Goal: Information Seeking & Learning: Learn about a topic

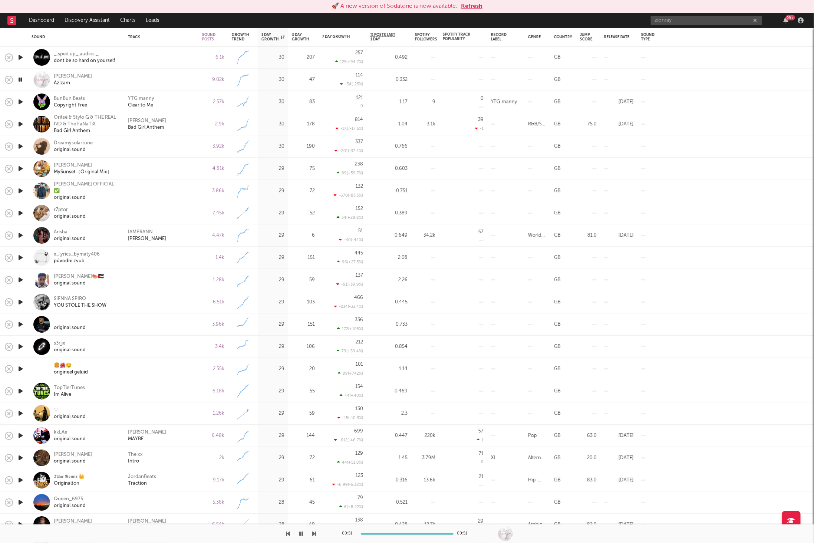
click at [475, 11] on div "🚀 A new version of Sodatone is now available. Refresh" at bounding box center [407, 6] width 814 height 13
click at [475, 9] on button "Refresh" at bounding box center [472, 6] width 22 height 9
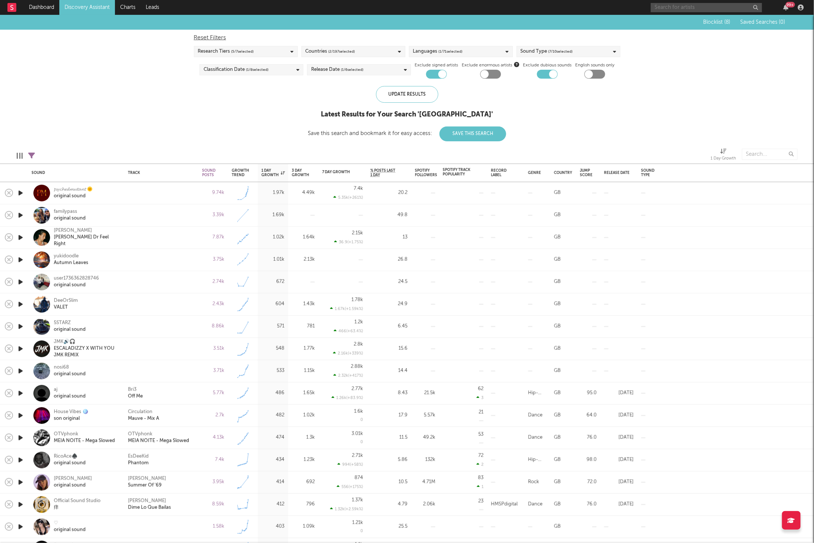
click at [672, 6] on input "text" at bounding box center [706, 7] width 111 height 9
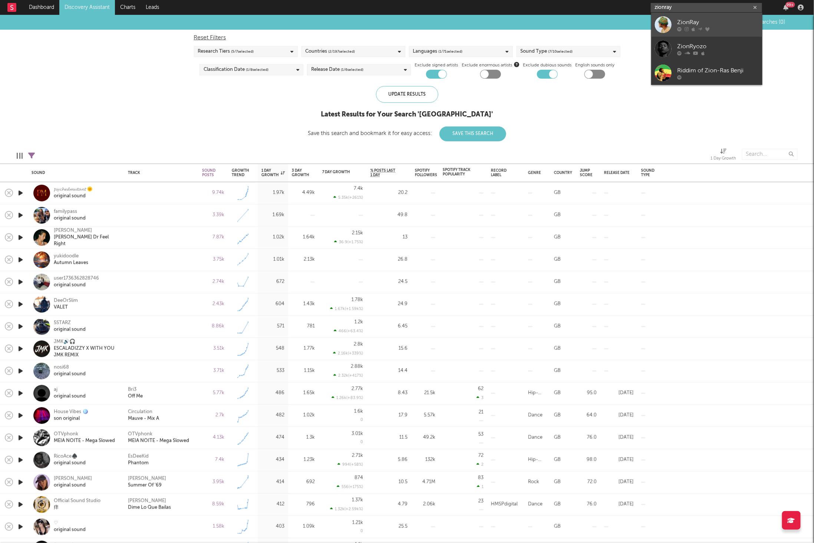
type input "zionray"
click at [709, 21] on div "ZionRay" at bounding box center [719, 22] width 82 height 9
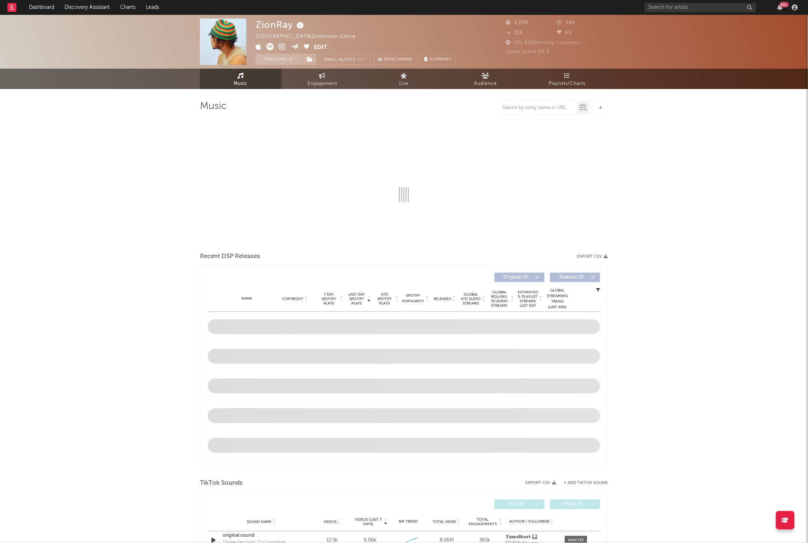
select select "1w"
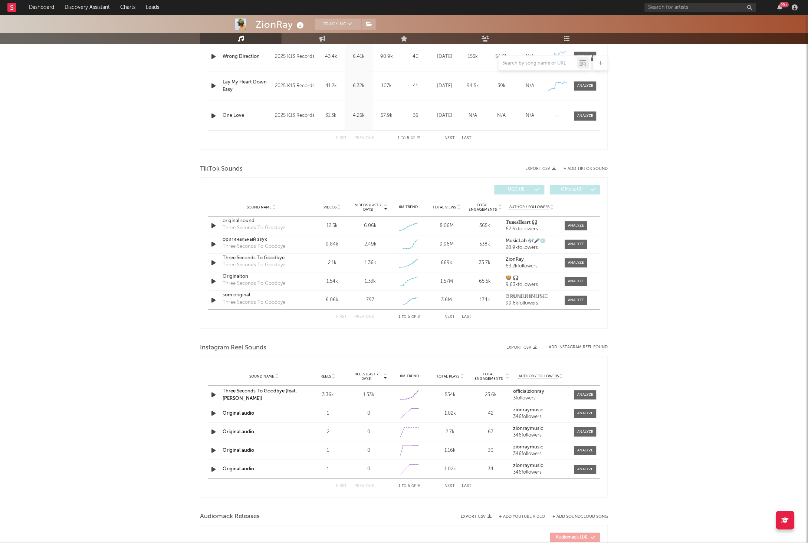
scroll to position [391, 0]
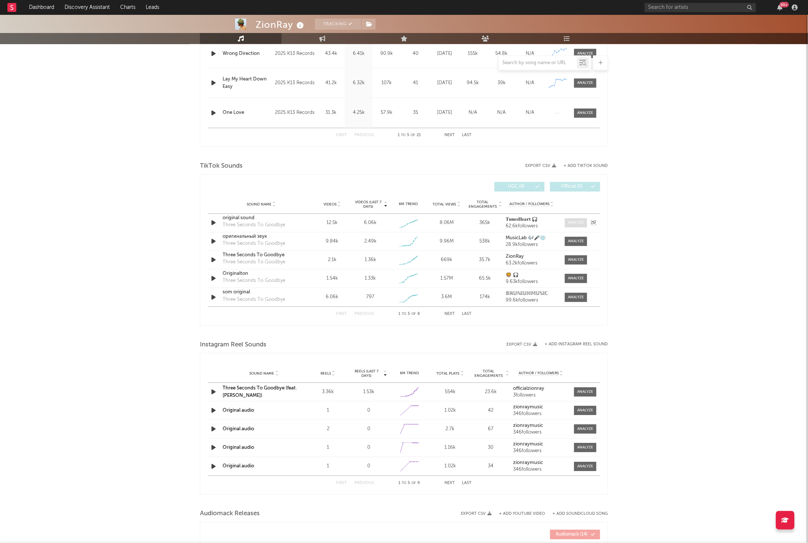
click at [573, 220] on div at bounding box center [576, 223] width 16 height 6
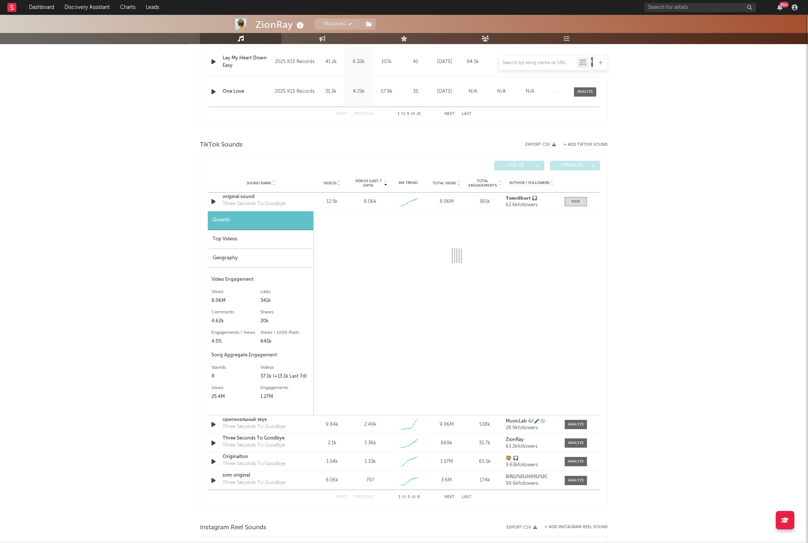
select select "1w"
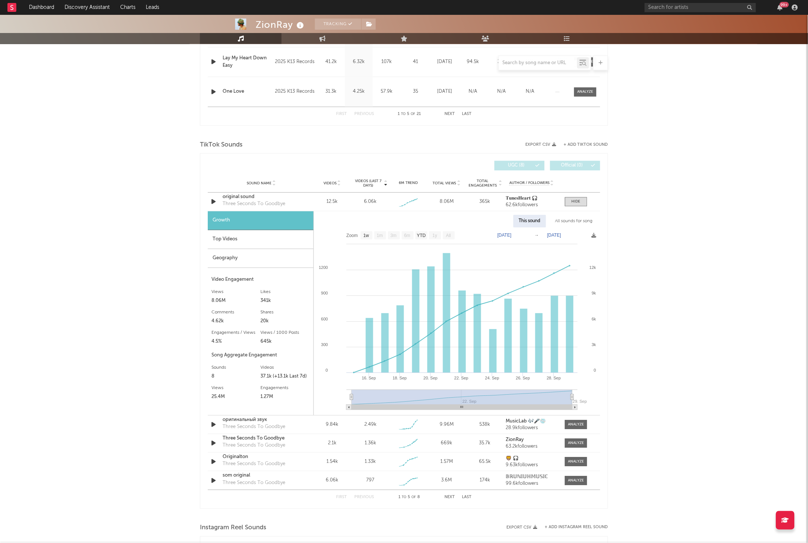
scroll to position [416, 0]
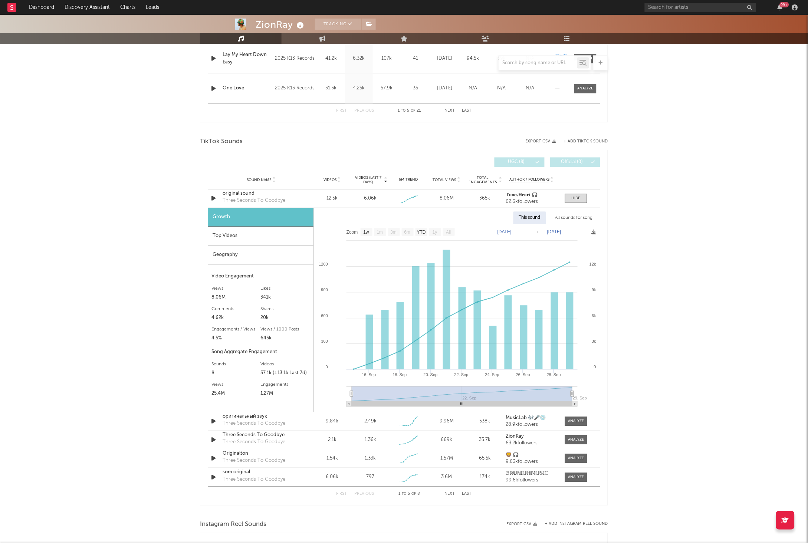
click at [572, 219] on div "All sounds for song" at bounding box center [574, 218] width 49 height 13
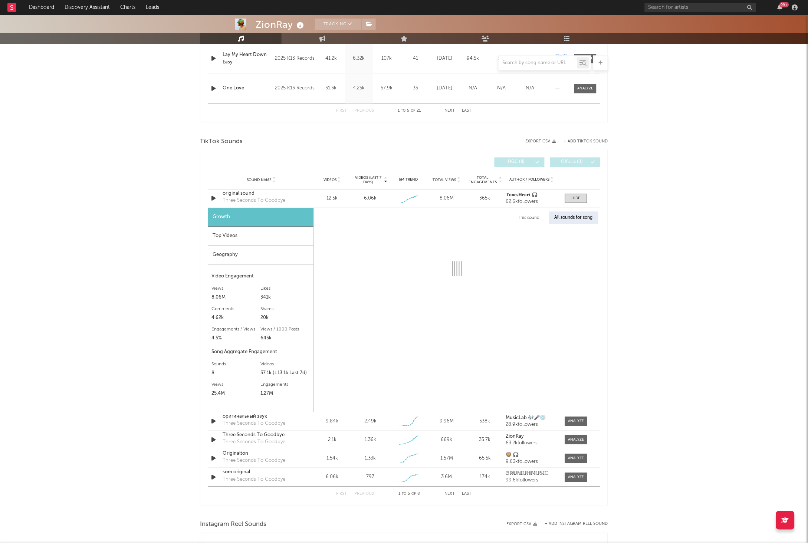
select select "1w"
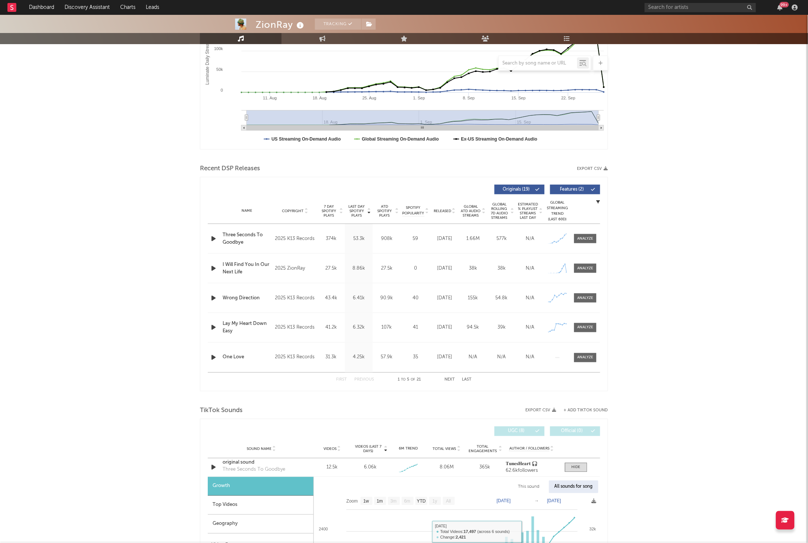
scroll to position [144, 0]
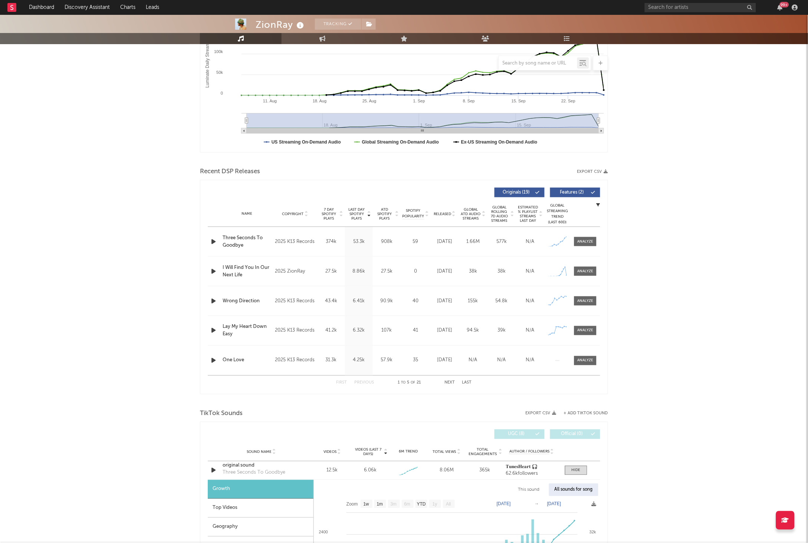
click at [587, 246] on div "Name Three Seconds To Goodbye Copyright 2025 K13 Records Label K13 Records Albu…" at bounding box center [404, 241] width 393 height 29
click at [594, 240] on span at bounding box center [585, 241] width 22 height 9
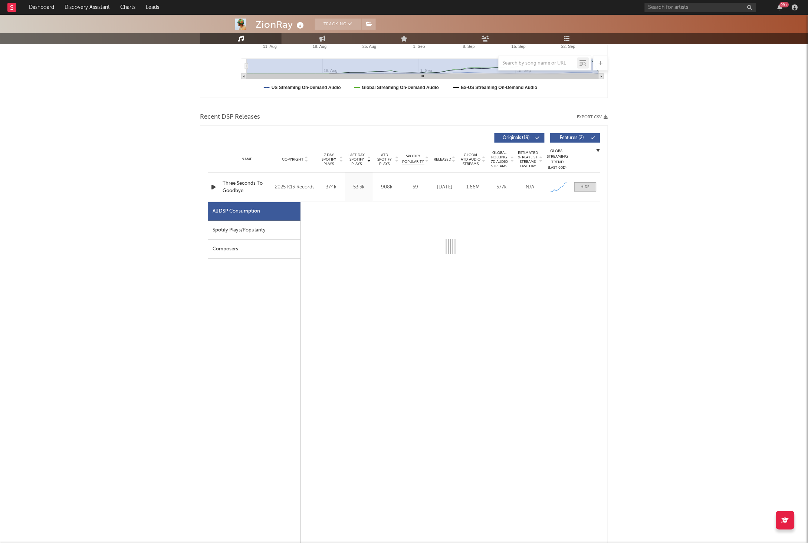
scroll to position [205, 0]
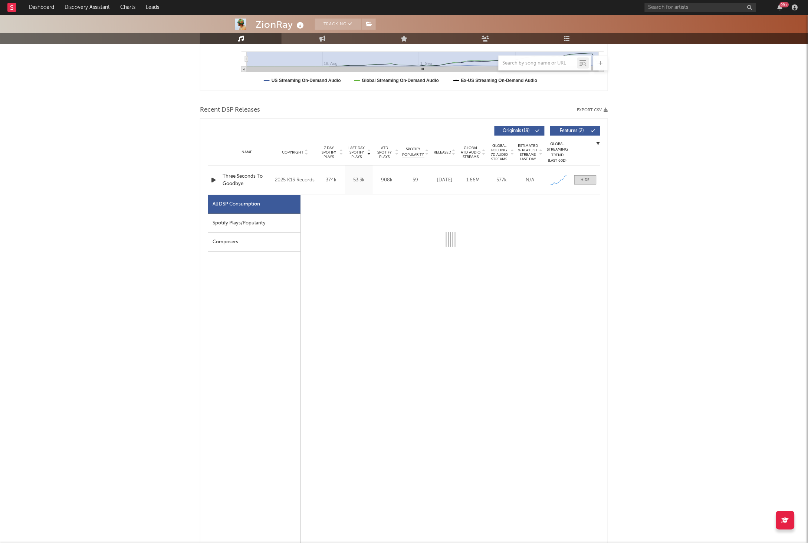
select select "1w"
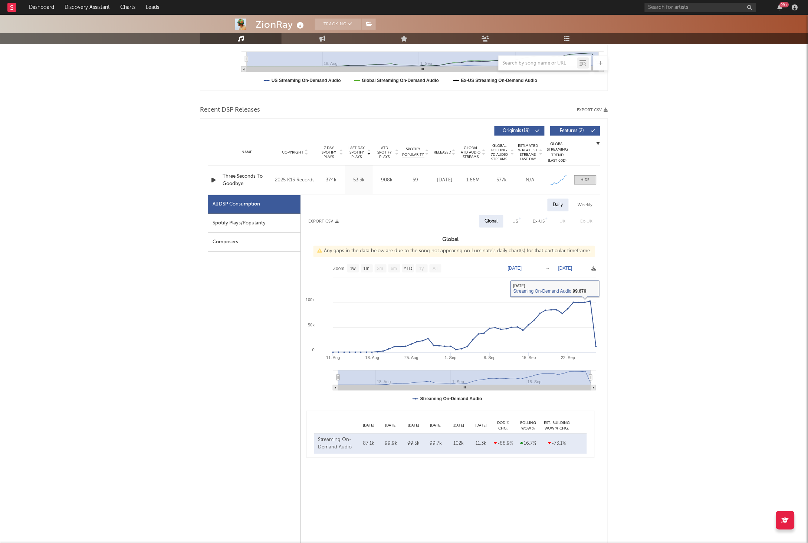
click at [520, 219] on div at bounding box center [520, 219] width 2 height 2
select select "1w"
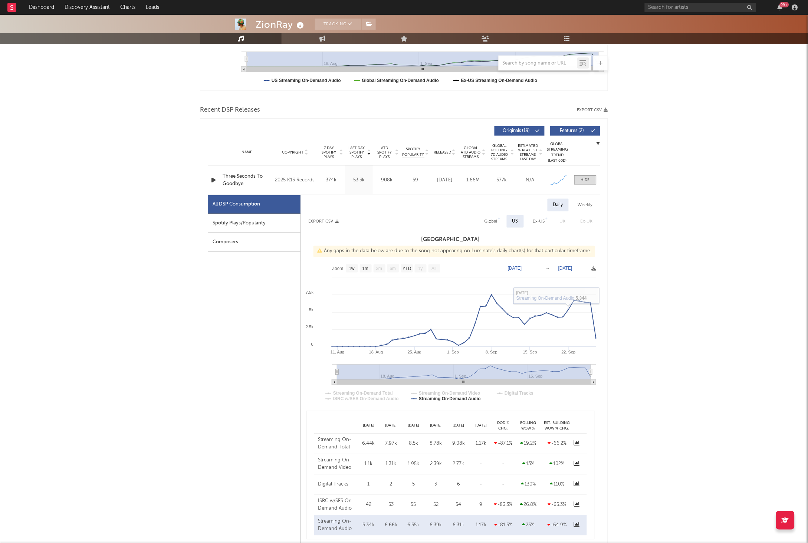
click at [493, 218] on div "Global" at bounding box center [491, 221] width 13 height 9
select select "1w"
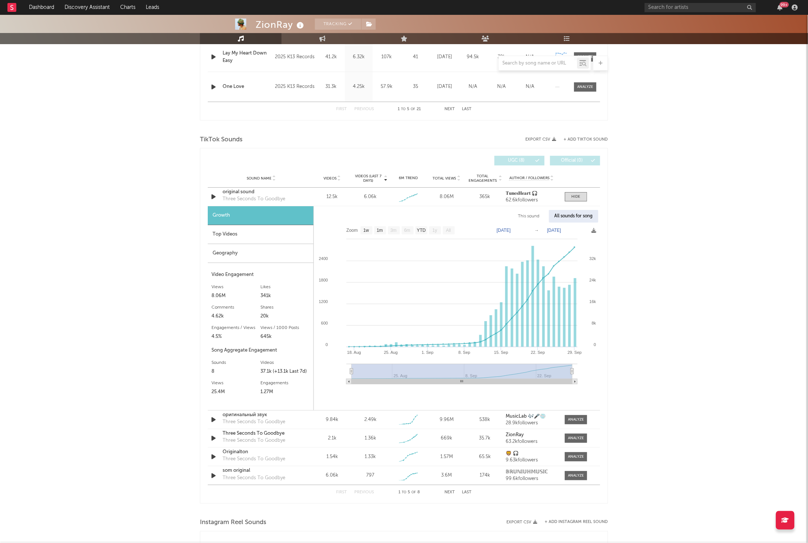
scroll to position [776, 0]
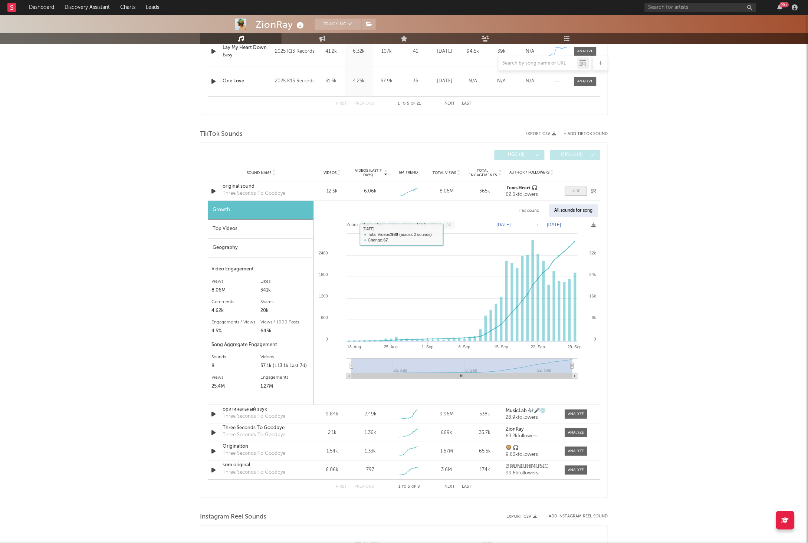
click at [581, 191] on span at bounding box center [576, 191] width 22 height 9
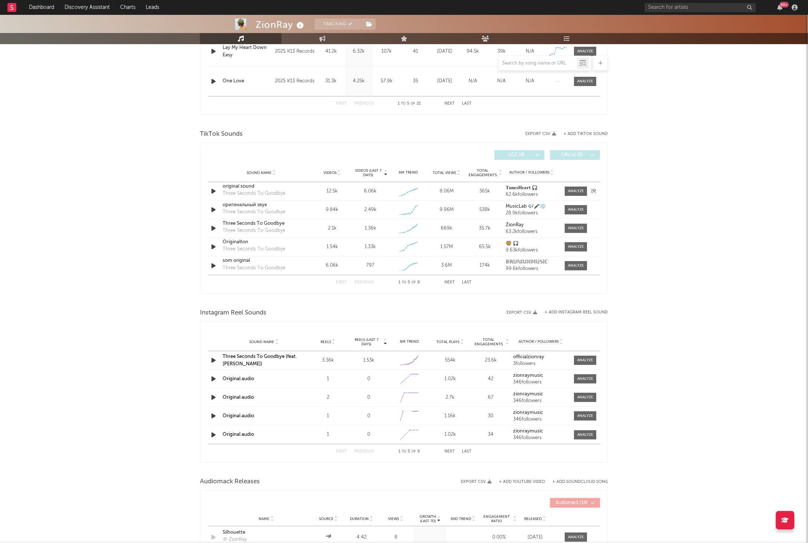
click at [296, 190] on div "original sound Three Seconds To Goodbye" at bounding box center [262, 191] width 78 height 17
click at [263, 188] on div "original sound" at bounding box center [262, 186] width 78 height 7
click at [265, 205] on div "оригинальный звук" at bounding box center [262, 204] width 78 height 7
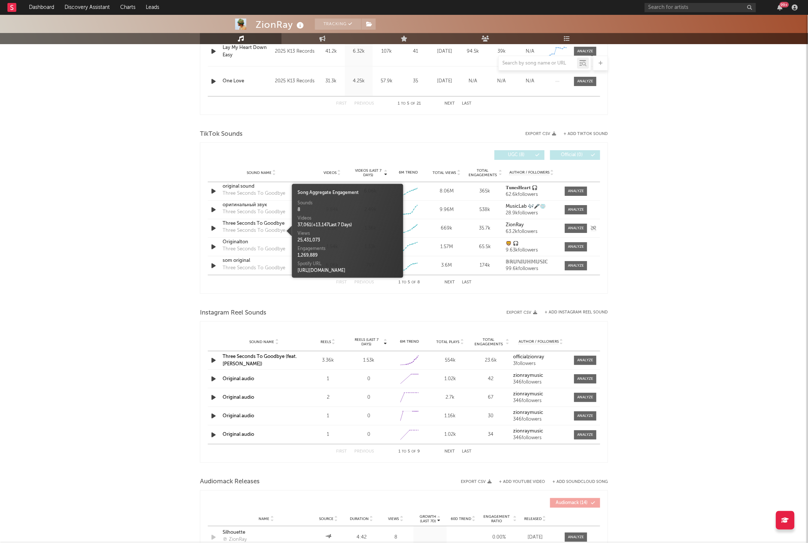
click at [270, 227] on div "Three Seconds To Goodbye" at bounding box center [254, 230] width 63 height 7
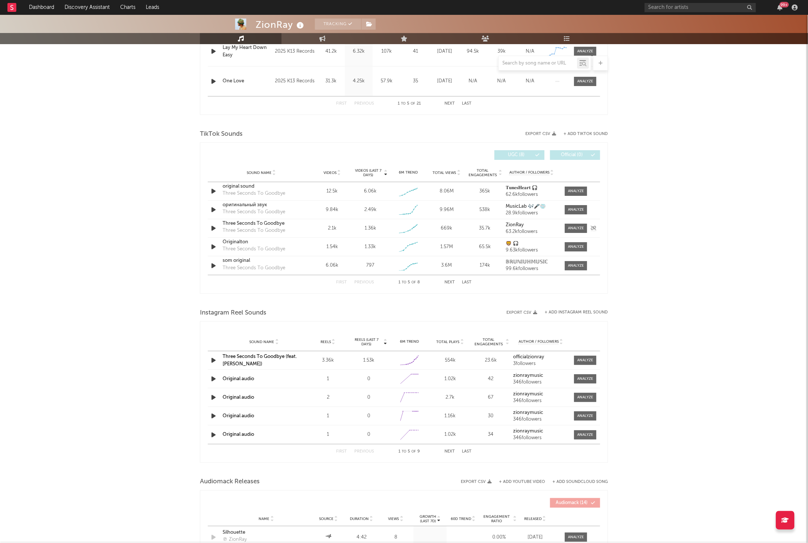
click at [291, 227] on div "Three Seconds To Goodbye Three Seconds To Goodbye" at bounding box center [262, 228] width 78 height 17
click at [279, 224] on div "Three Seconds To Goodbye" at bounding box center [262, 223] width 78 height 7
click at [255, 246] on div "Three Seconds To Goodbye" at bounding box center [254, 249] width 63 height 7
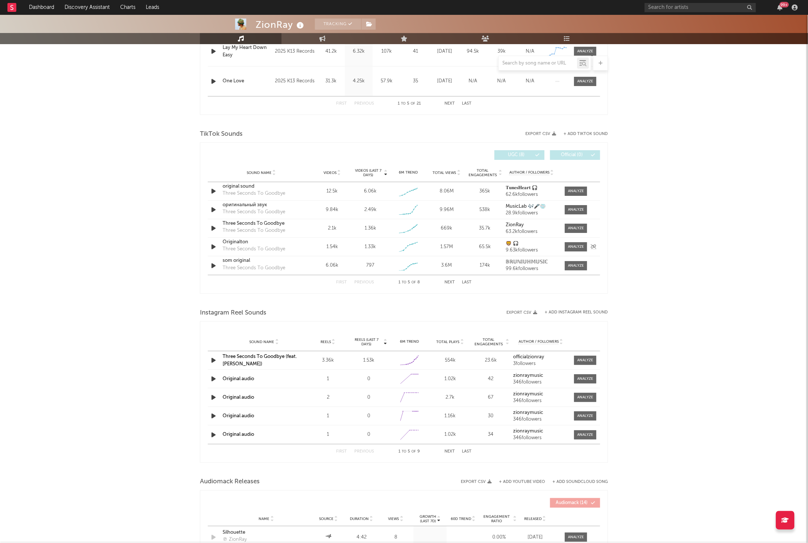
click at [268, 241] on div "Originalton" at bounding box center [262, 242] width 78 height 7
click at [263, 262] on div "som original" at bounding box center [262, 260] width 78 height 7
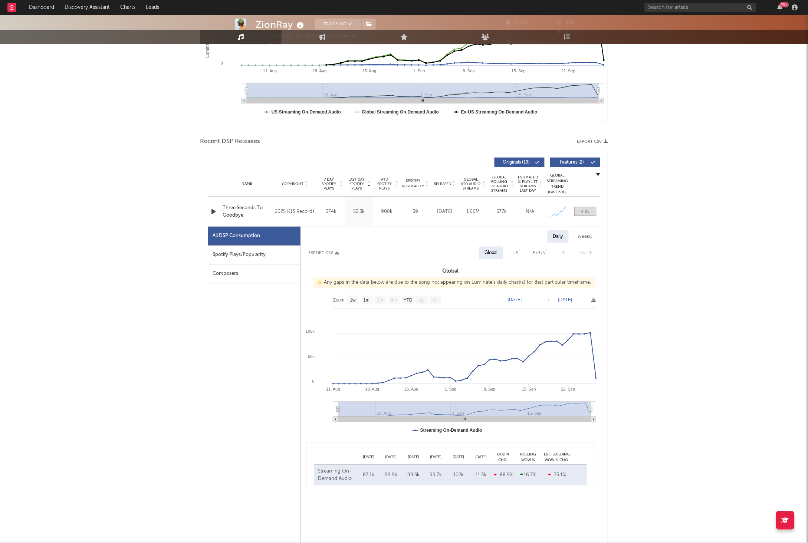
scroll to position [0, 0]
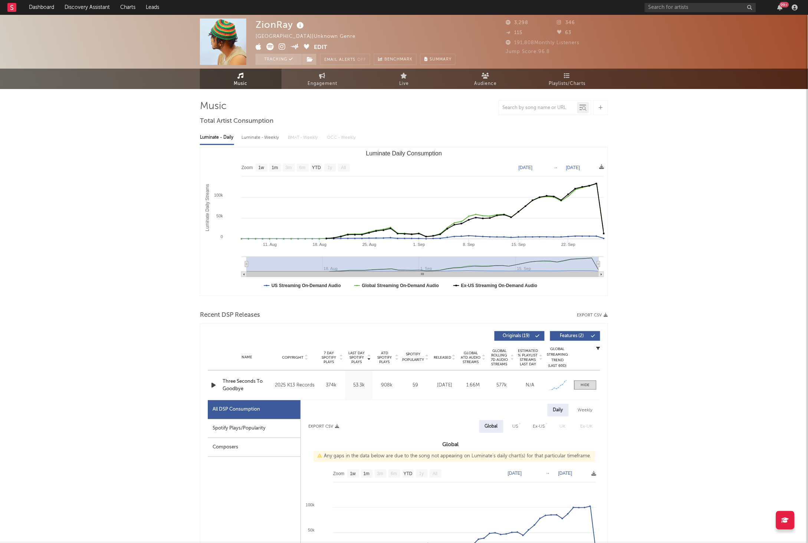
click at [251, 433] on div "Spotify Plays/Popularity" at bounding box center [254, 428] width 93 height 19
select select "1w"
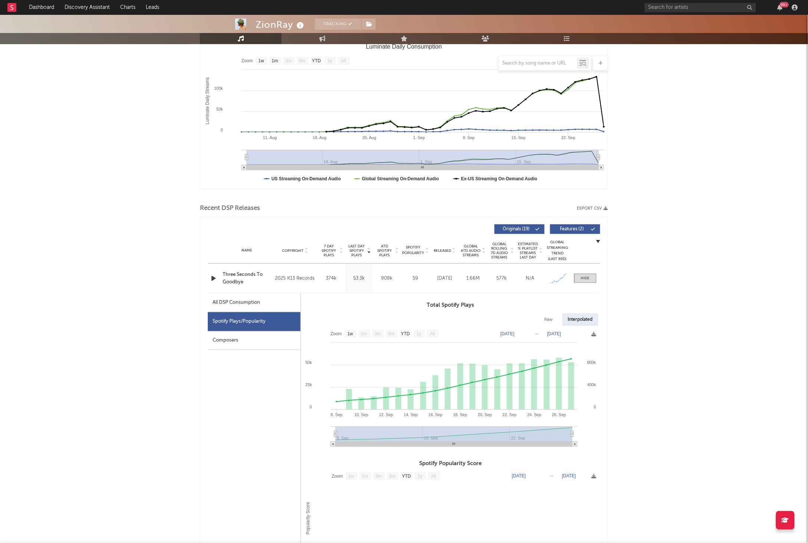
scroll to position [130, 0]
